Goal: Task Accomplishment & Management: Use online tool/utility

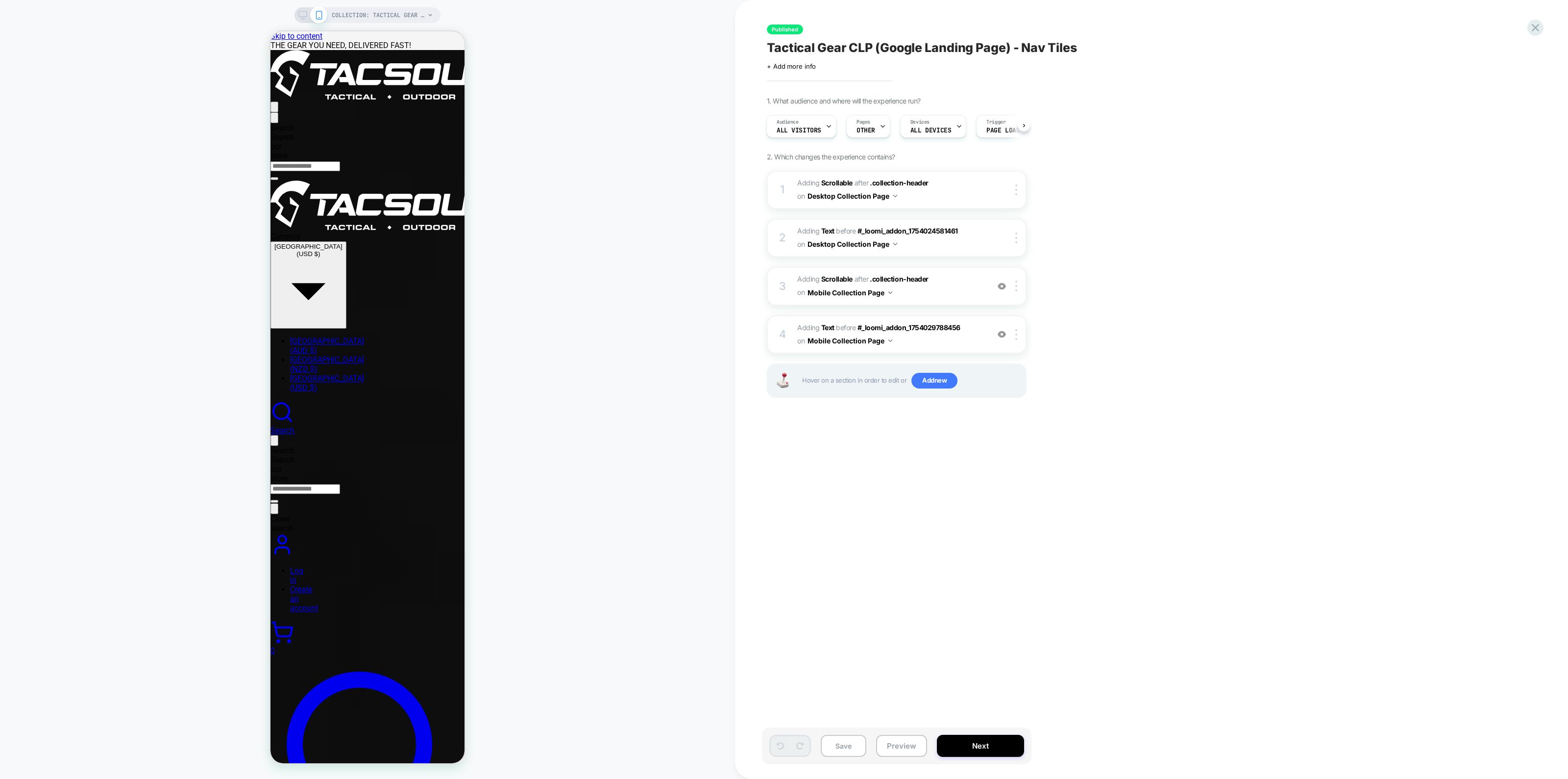
scroll to position [0, 1]
click at [387, 431] on div at bounding box center [369, 428] width 195 height 11
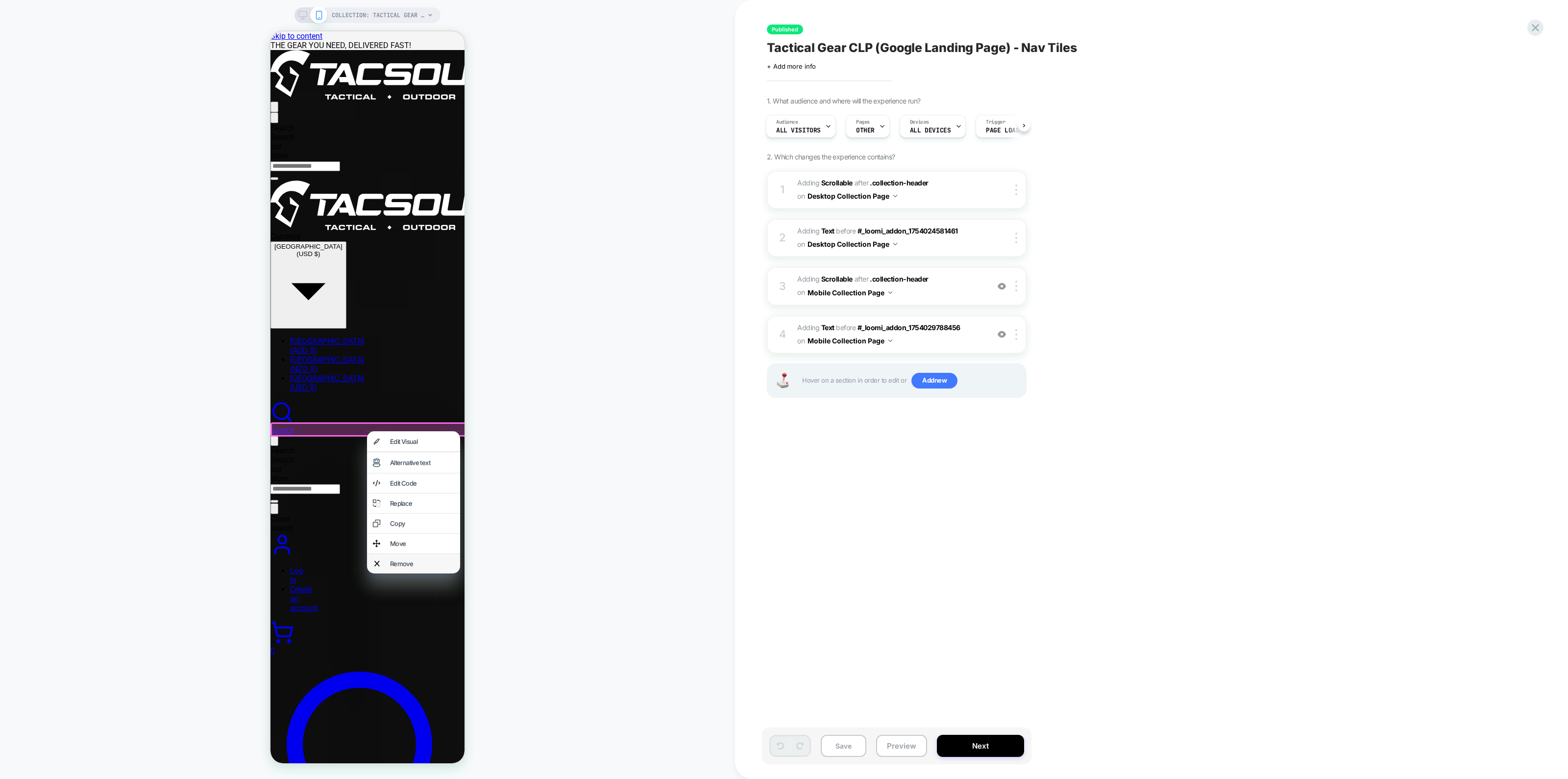
click at [420, 567] on div "Remove" at bounding box center [422, 564] width 64 height 8
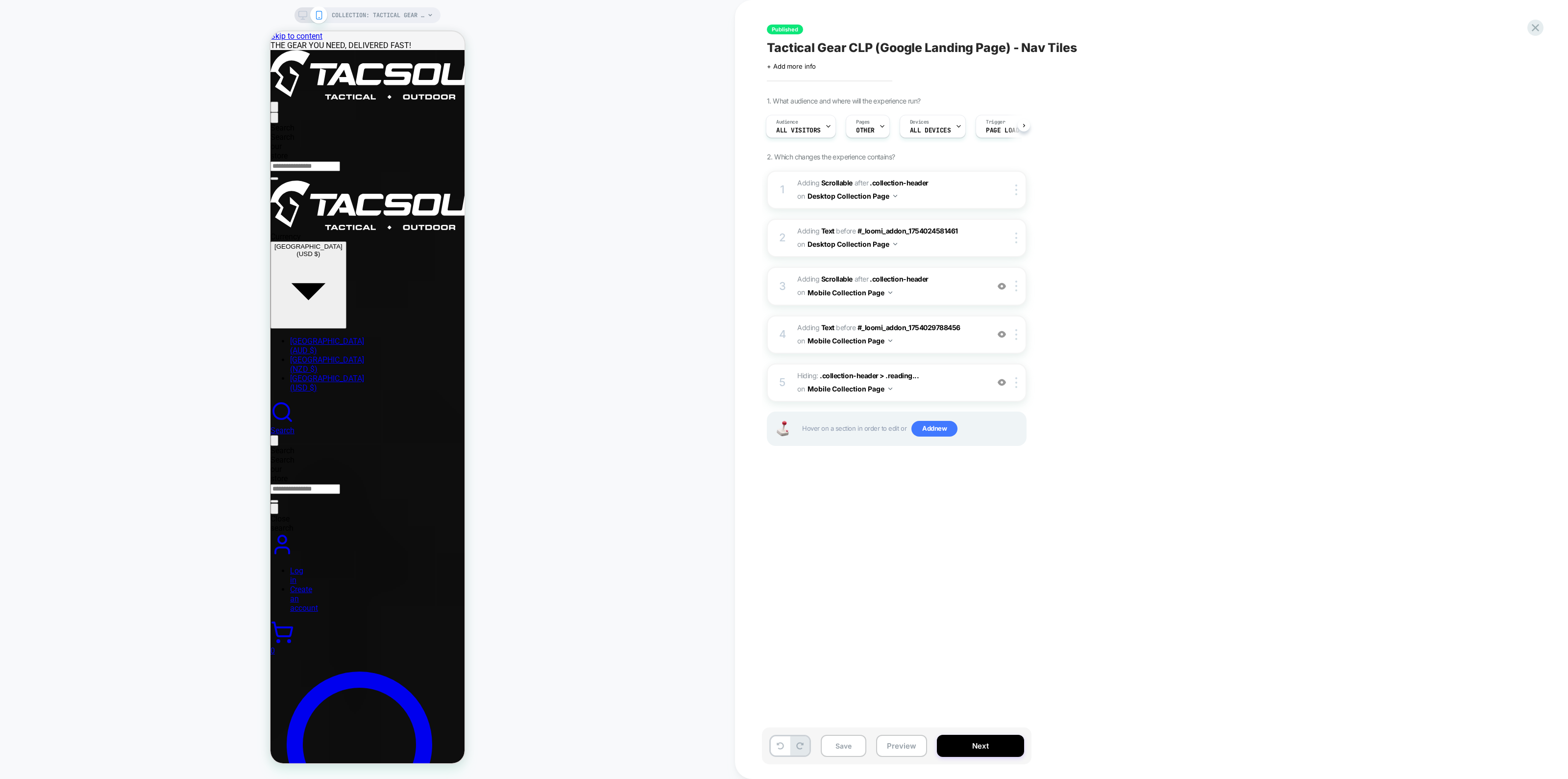
click at [303, 13] on icon at bounding box center [303, 15] width 9 height 9
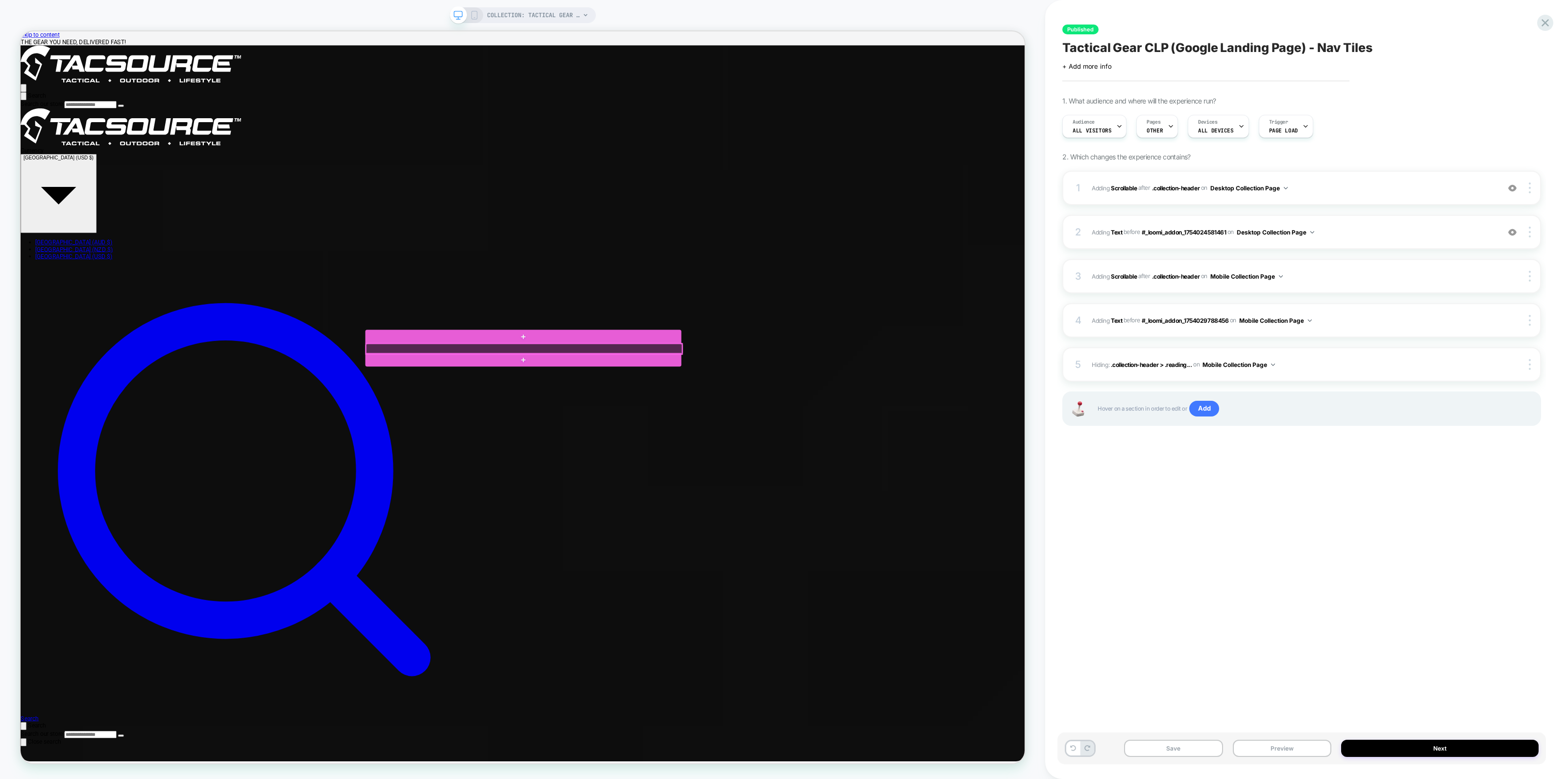
click at [697, 455] on div at bounding box center [691, 454] width 421 height 14
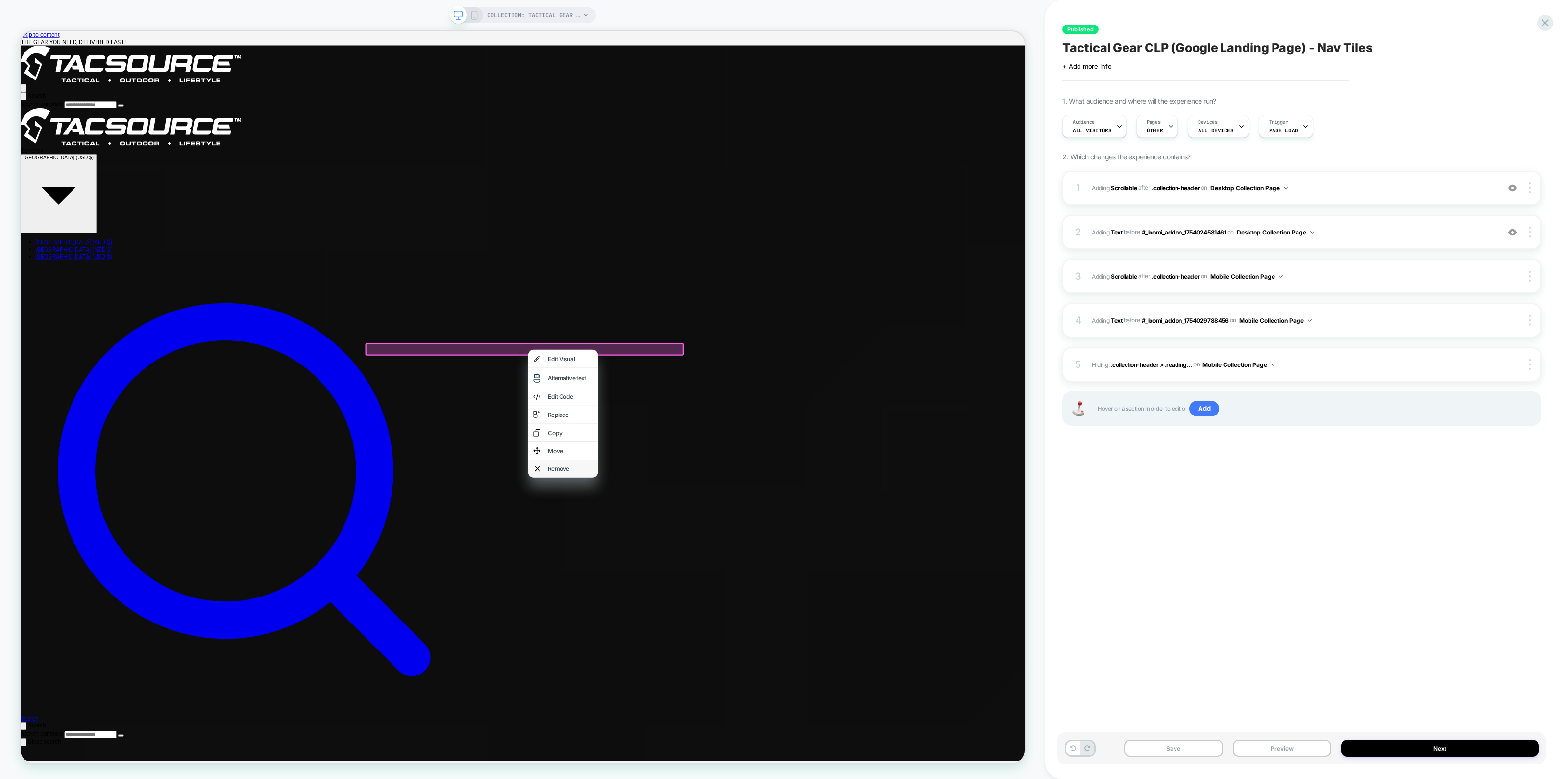
click at [746, 614] on div "Remove" at bounding box center [754, 615] width 60 height 10
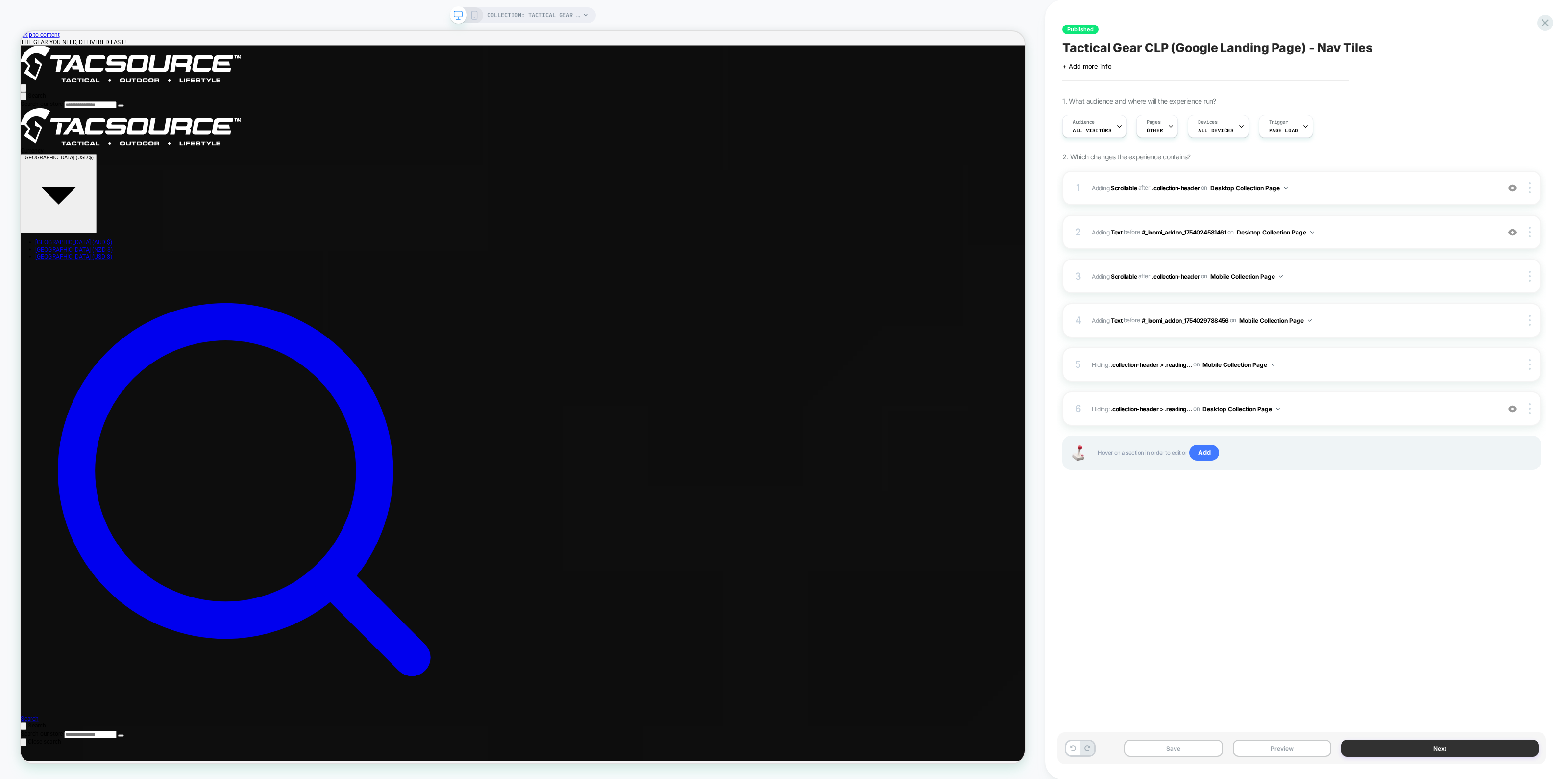
click at [1455, 748] on button "Next" at bounding box center [1440, 747] width 197 height 17
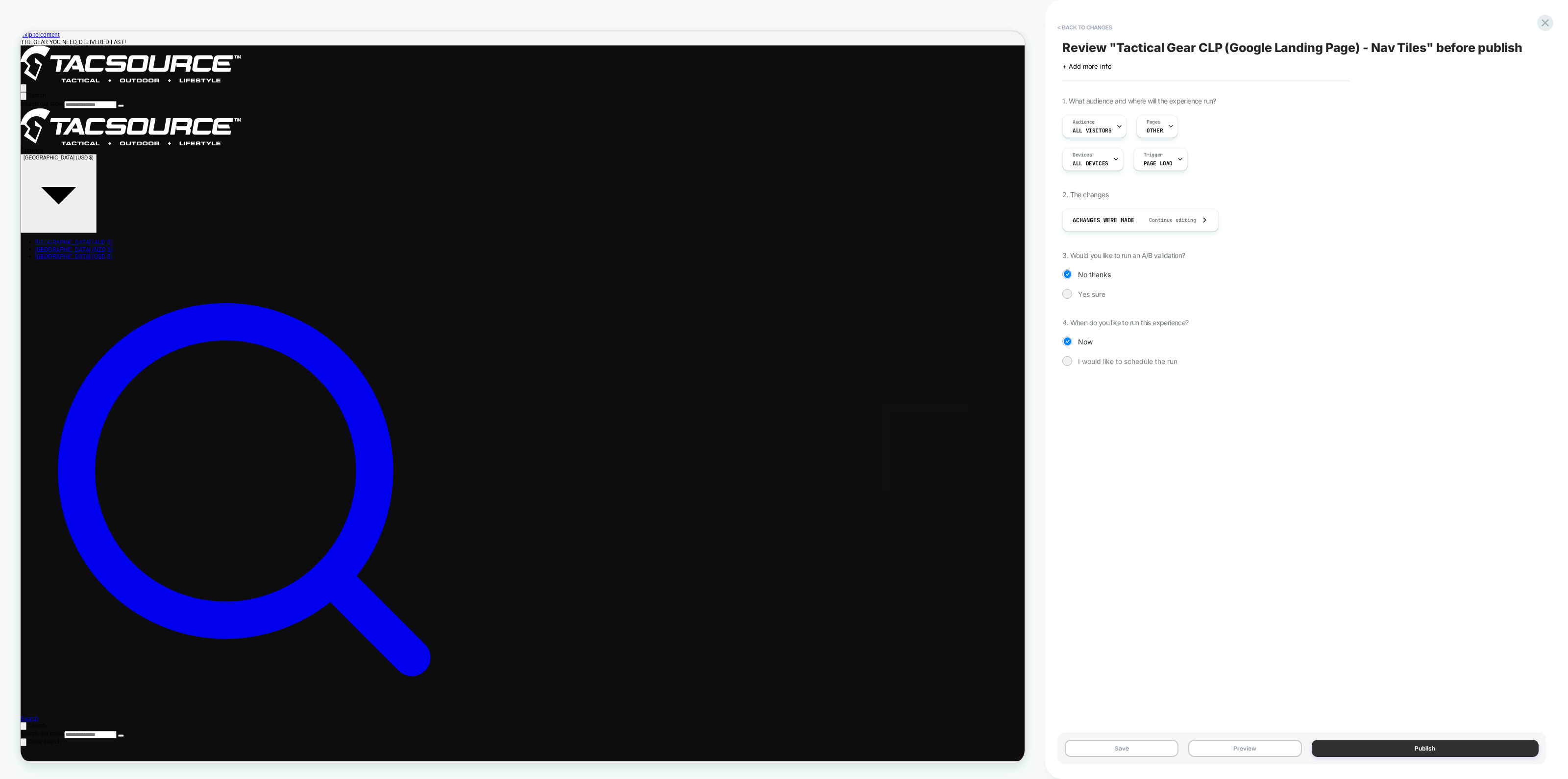
click at [1452, 748] on button "Publish" at bounding box center [1425, 747] width 227 height 17
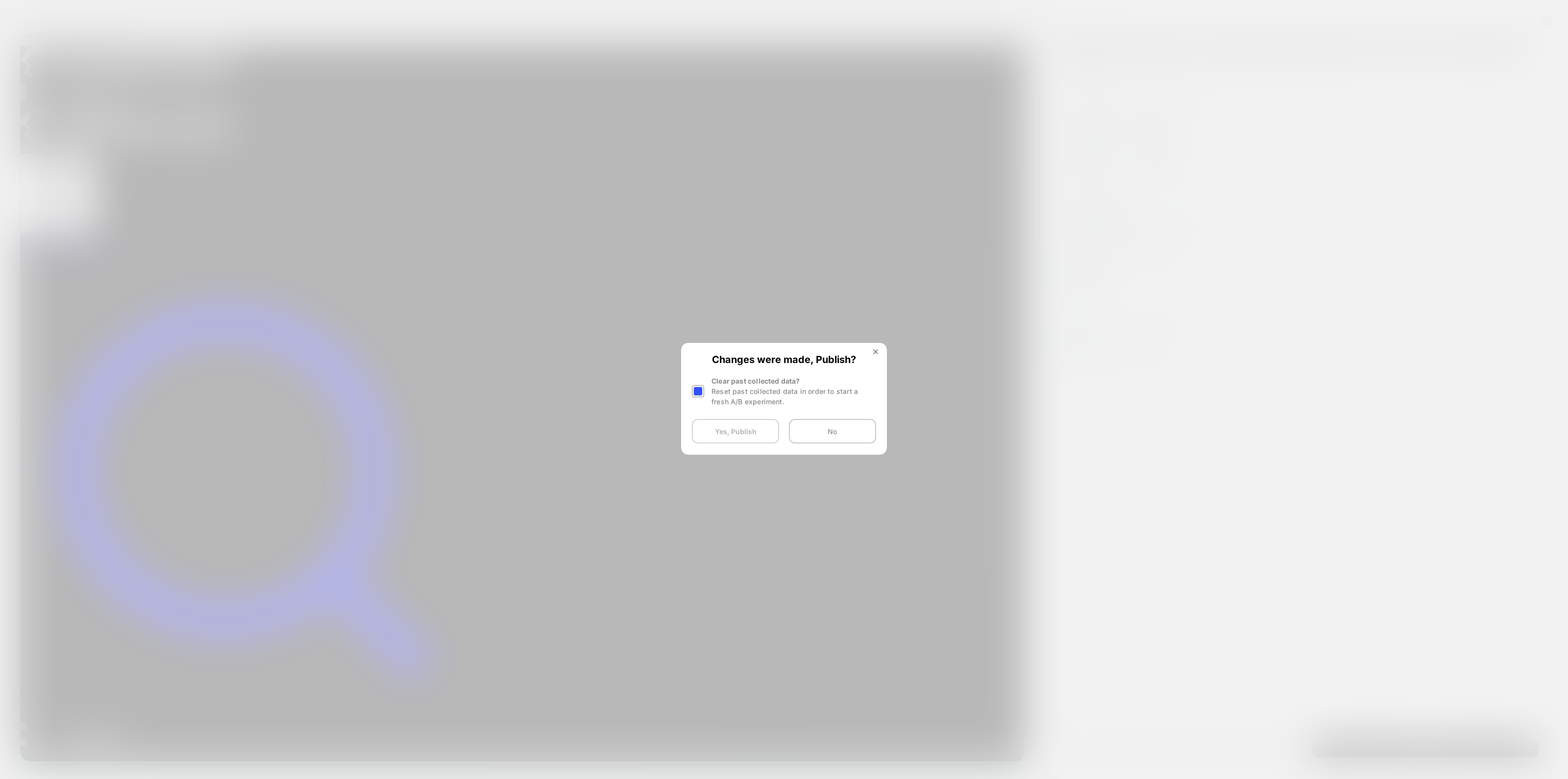
click at [765, 432] on button "Yes, Publish" at bounding box center [736, 430] width 88 height 25
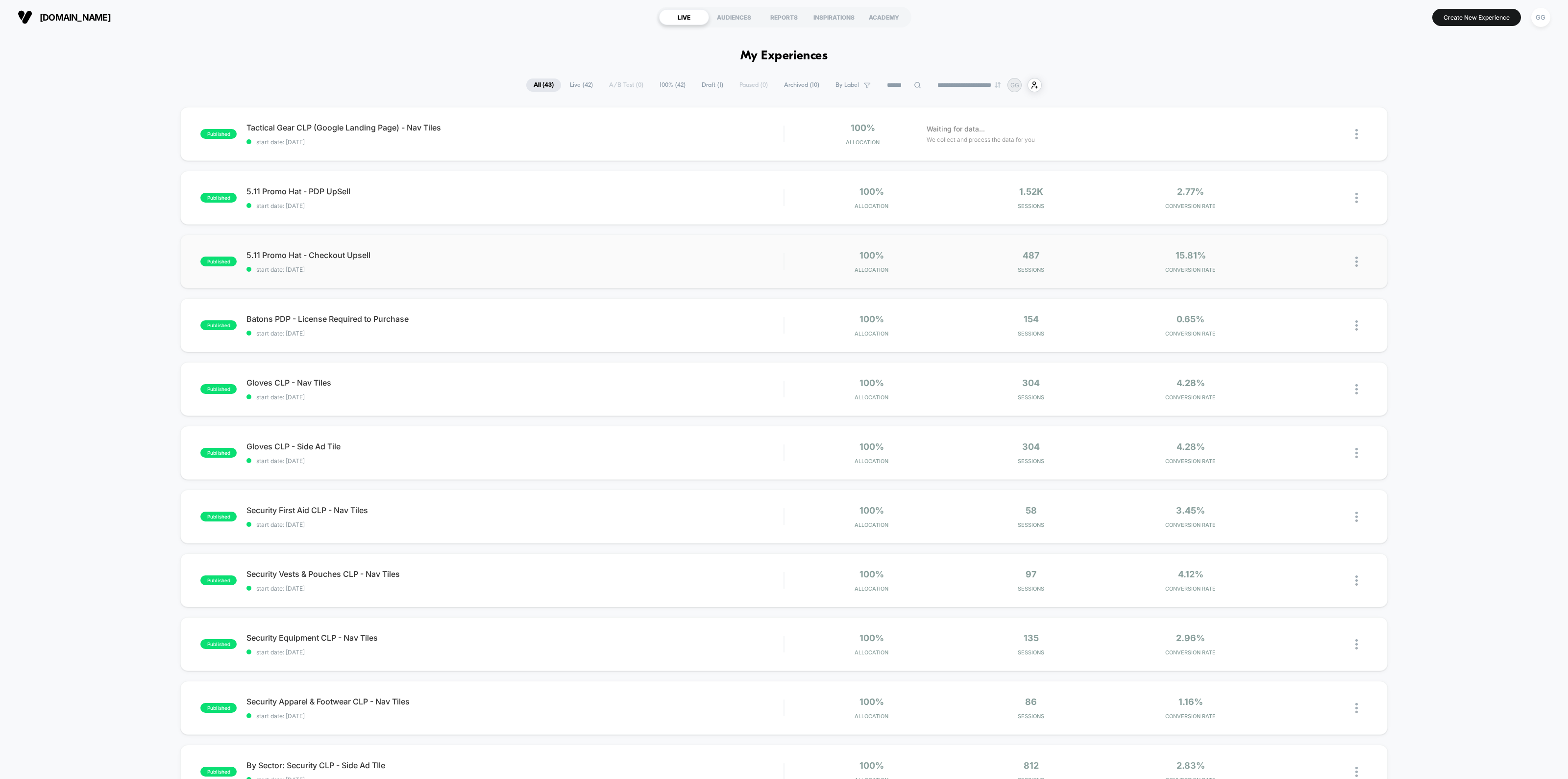
click at [545, 246] on div "published 5.11 Promo Hat - Checkout Upsell start date: [DATE] 100% Allocation 4…" at bounding box center [784, 261] width 1208 height 54
